Goal: Navigation & Orientation: Find specific page/section

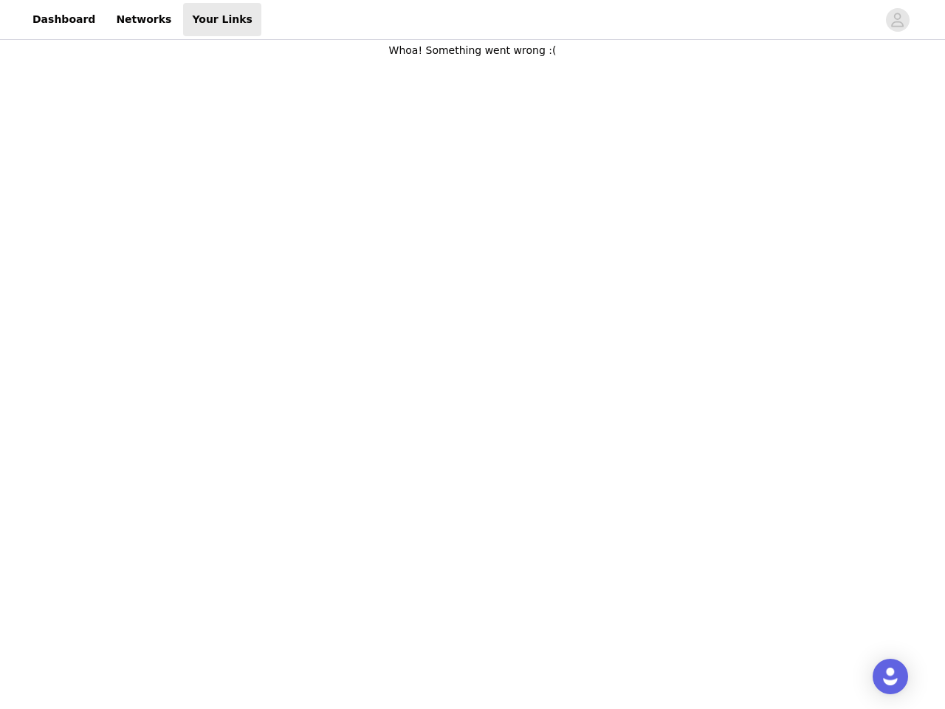
click at [473, 354] on body "Dashboard Networks Your Links Whoa! Something went wrong :(" at bounding box center [472, 354] width 945 height 709
click at [473, 20] on div at bounding box center [569, 19] width 616 height 33
click at [898, 20] on icon "avatar" at bounding box center [898, 20] width 14 height 24
click at [891, 676] on img "Open Intercom Messenger" at bounding box center [891, 677] width 18 height 18
